Goal: Complete application form

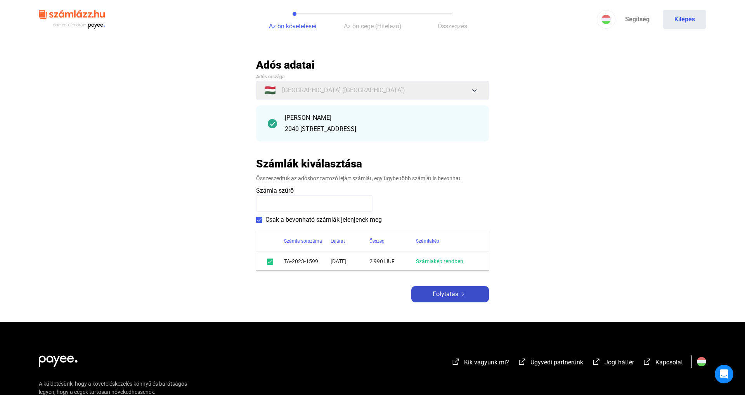
click at [435, 294] on span "Folytatás" at bounding box center [445, 294] width 26 height 9
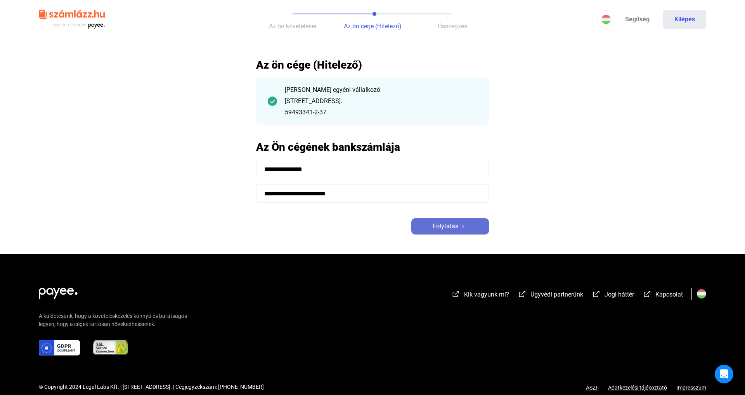
click at [431, 222] on div "Folytatás" at bounding box center [449, 226] width 73 height 9
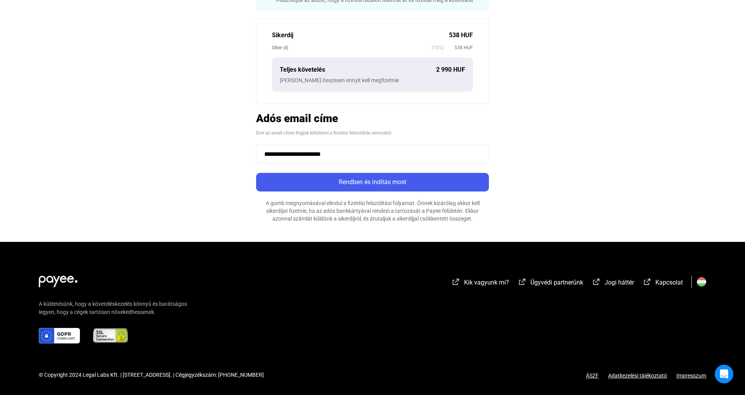
scroll to position [198, 0]
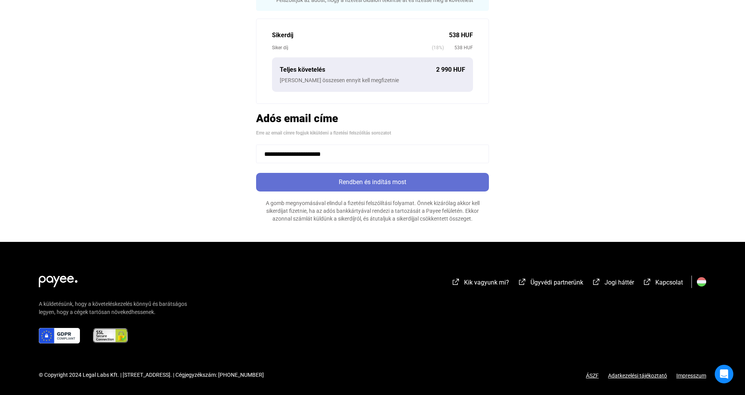
click at [359, 183] on div "Rendben és indítás most" at bounding box center [372, 182] width 228 height 9
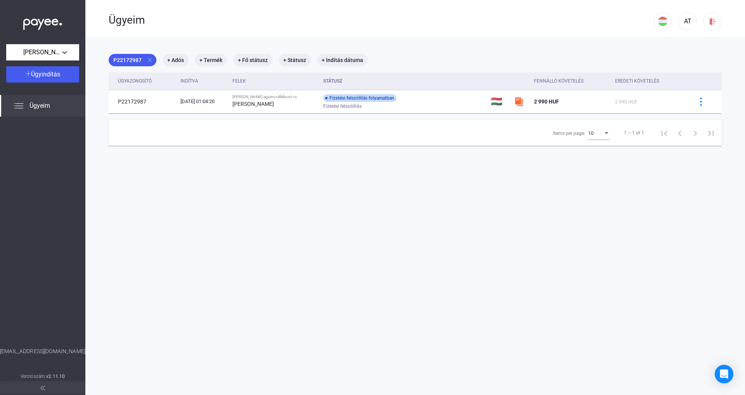
click at [40, 108] on span "Ügyeim" at bounding box center [39, 105] width 21 height 9
